Goal: Find specific page/section: Find specific page/section

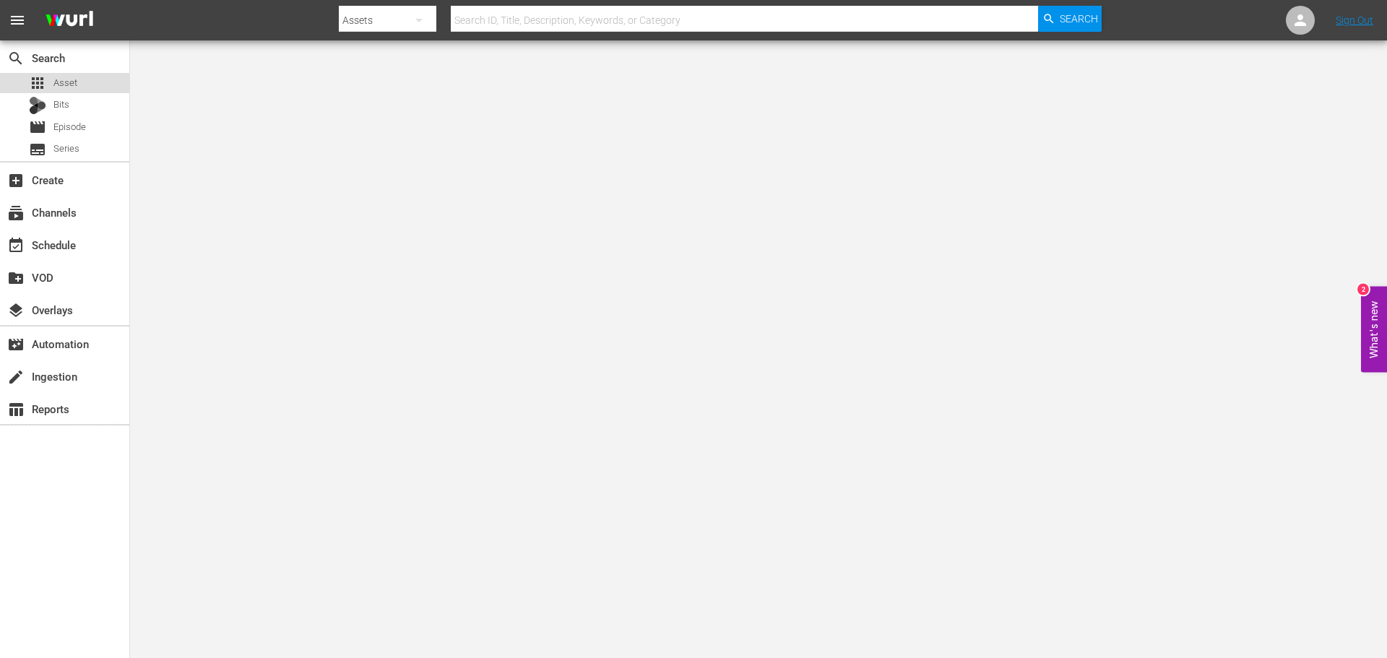
click at [70, 86] on span "Asset" at bounding box center [65, 83] width 24 height 14
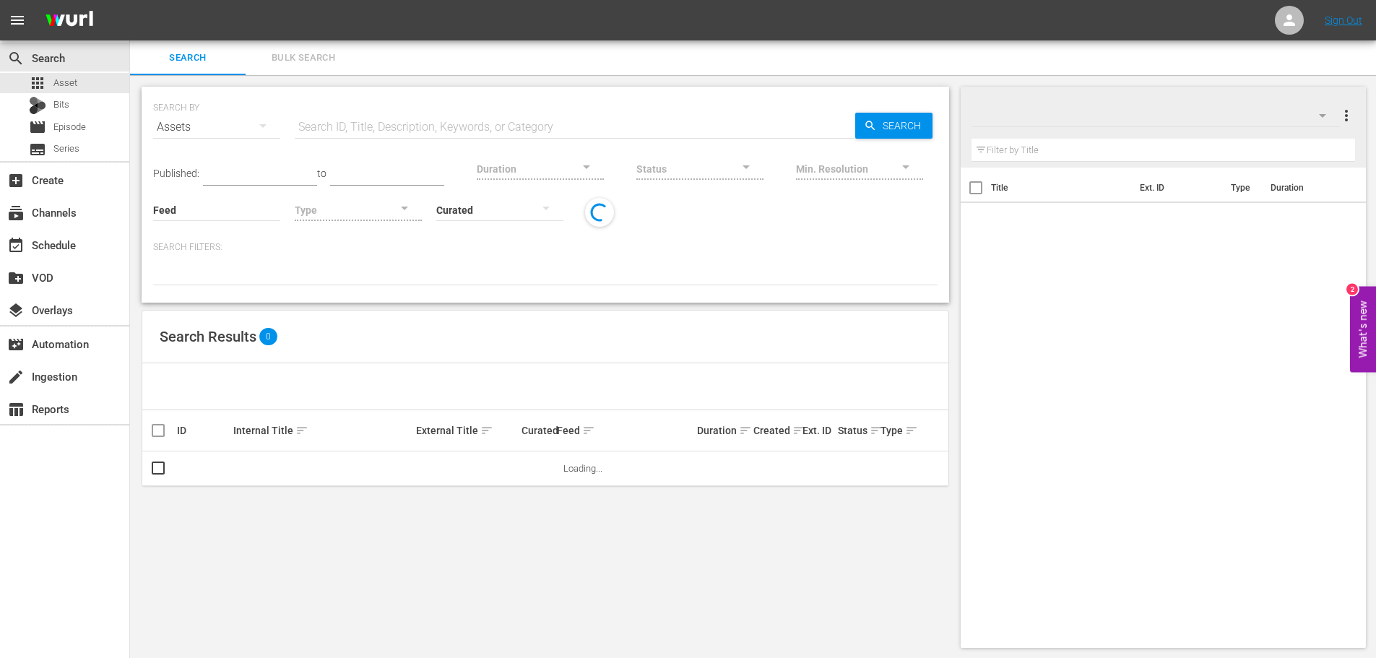
click at [443, 123] on input "text" at bounding box center [575, 127] width 560 height 35
type input "60 days"
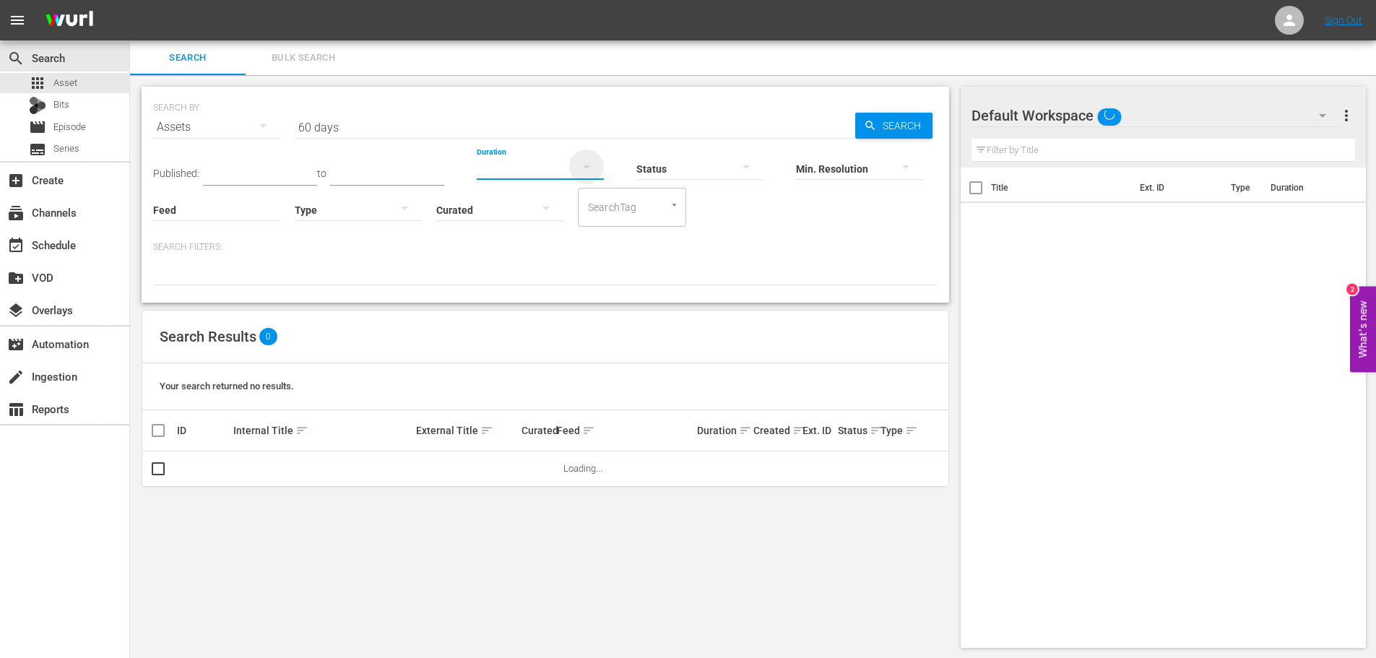
click at [578, 176] on div "button" at bounding box center [586, 171] width 17 height 26
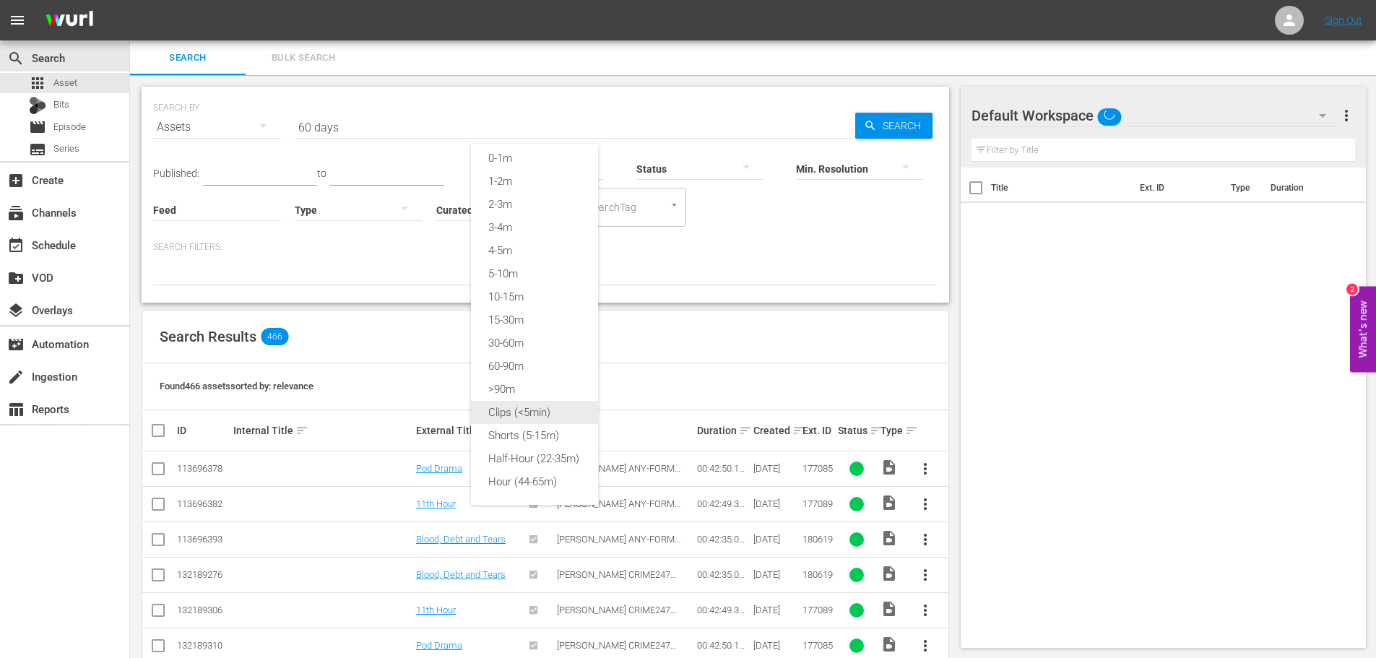
click at [537, 408] on div "Clips (<5min)" at bounding box center [534, 412] width 127 height 23
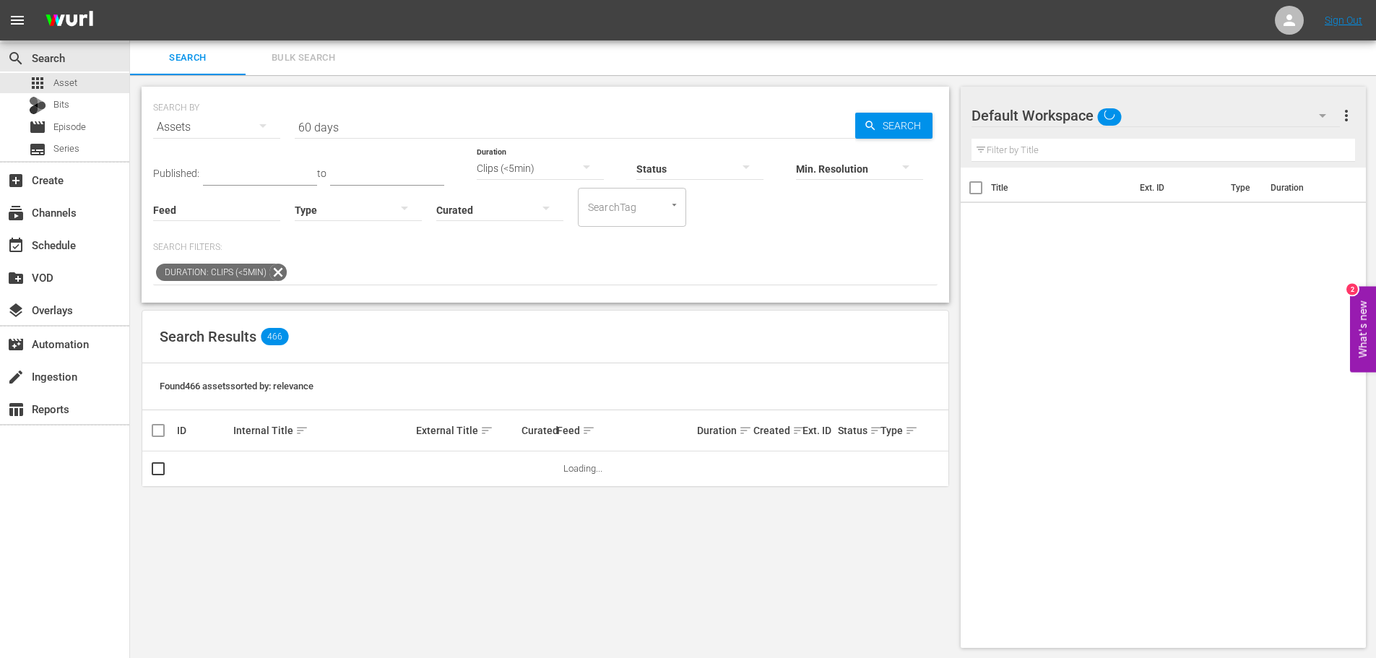
scroll to position [12, 0]
click at [887, 123] on span "Search" at bounding box center [905, 126] width 56 height 26
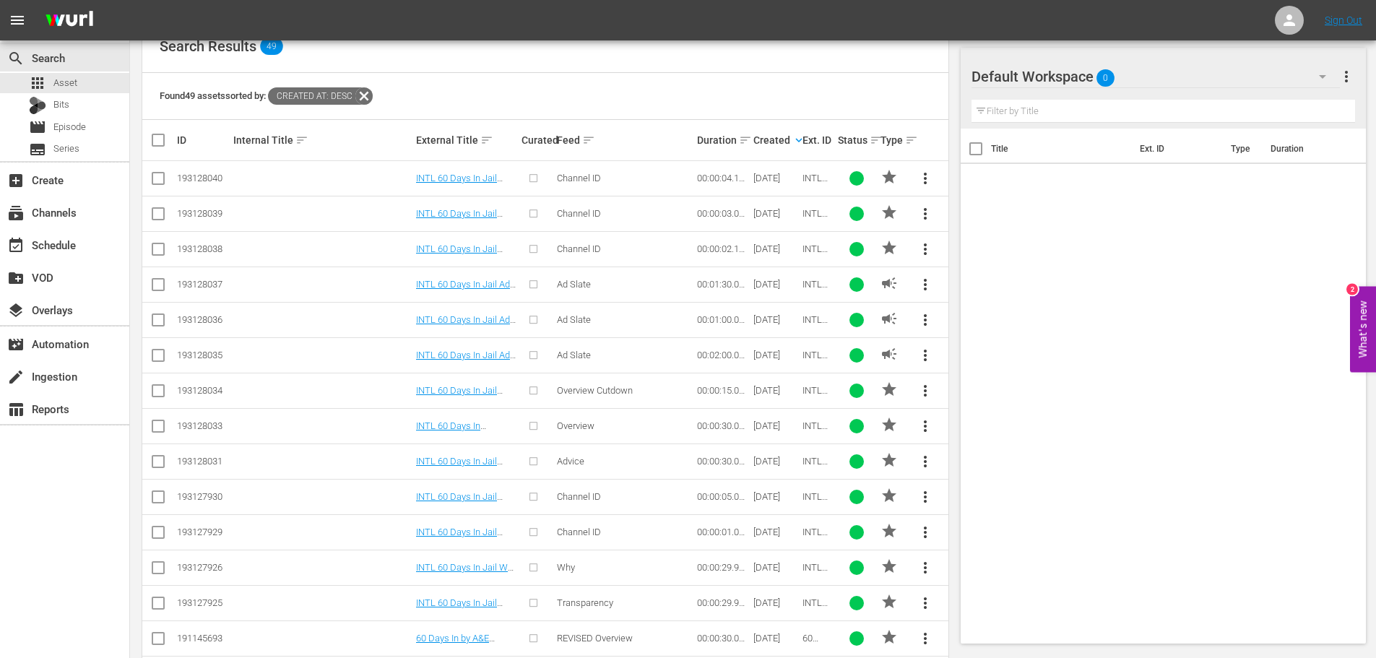
scroll to position [363, 0]
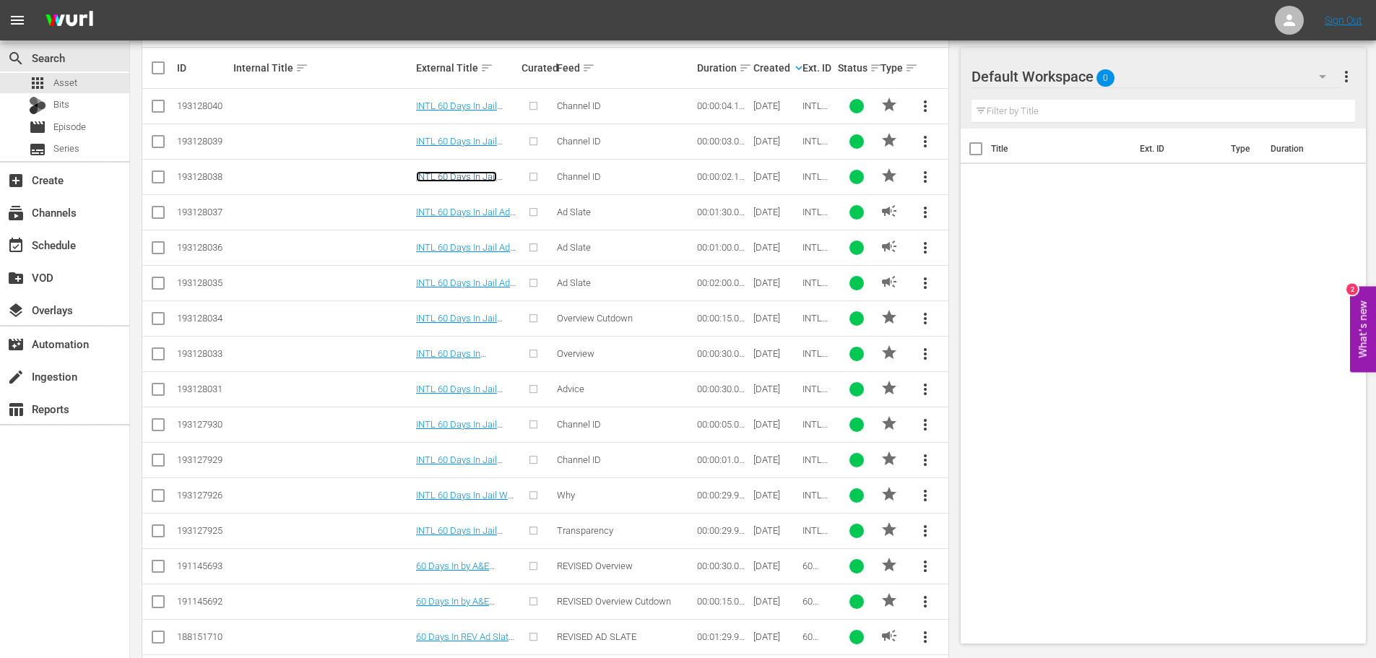
click at [452, 178] on link "INTL 60 Days In Jail Channel ID 2" at bounding box center [456, 182] width 81 height 22
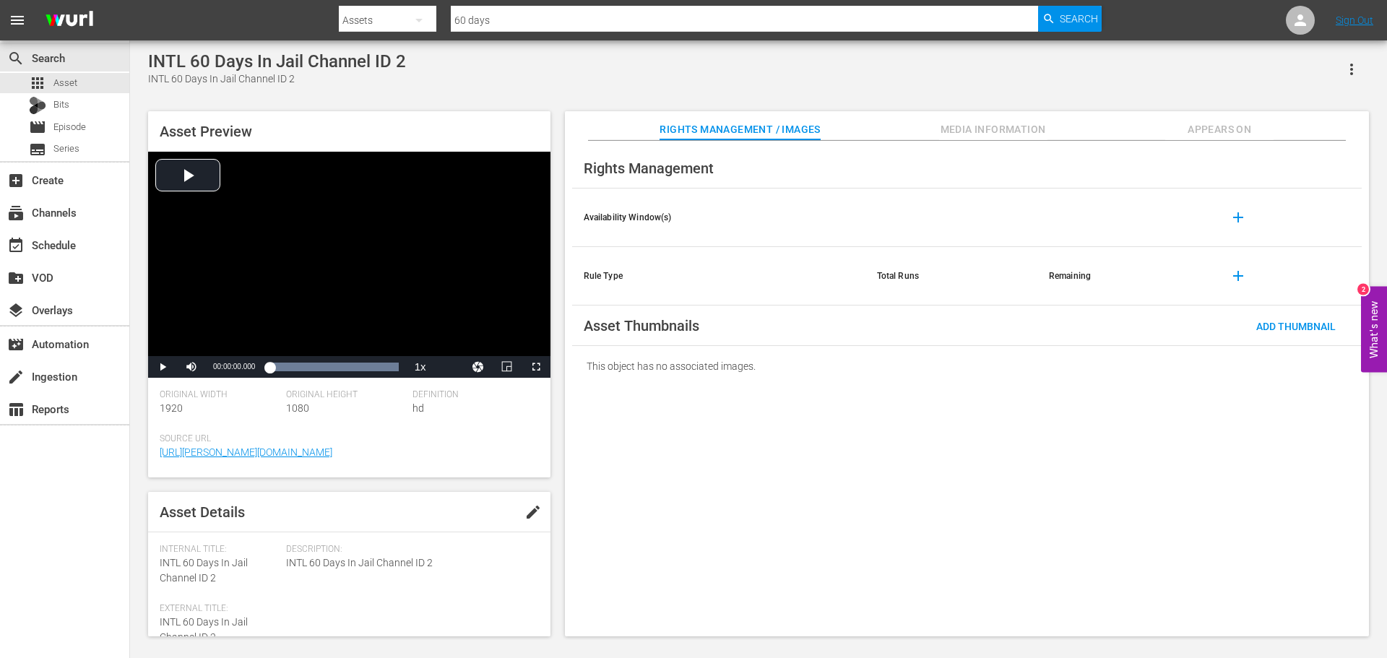
click at [1034, 131] on span "Media Information" at bounding box center [993, 130] width 108 height 18
